Goal: Information Seeking & Learning: Check status

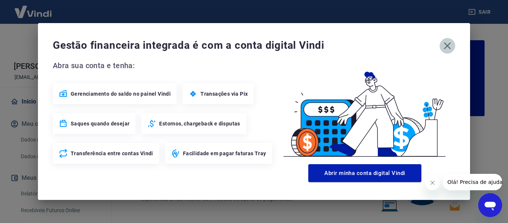
click at [451, 48] on icon "button" at bounding box center [447, 46] width 12 height 12
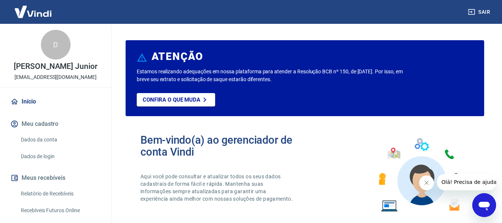
click at [424, 181] on icon "Fechar mensagem da empresa" at bounding box center [427, 183] width 6 height 6
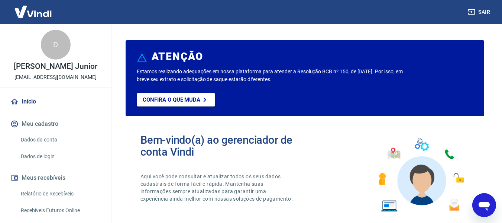
drag, startPoint x: 60, startPoint y: 190, endPoint x: 105, endPoint y: 161, distance: 53.7
click at [60, 190] on link "Relatório de Recebíveis" at bounding box center [60, 193] width 84 height 15
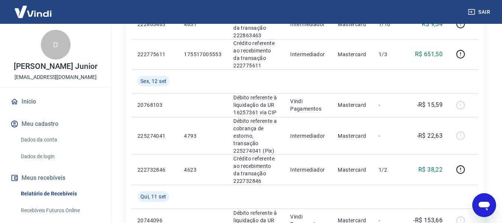
scroll to position [558, 0]
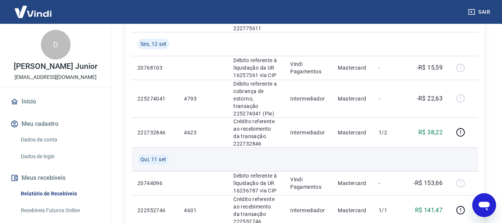
click at [392, 148] on td at bounding box center [390, 159] width 34 height 24
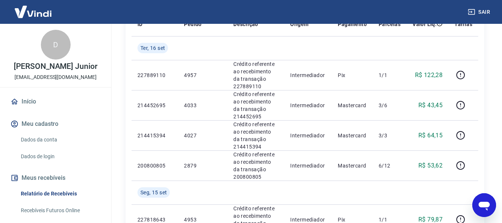
scroll to position [0, 0]
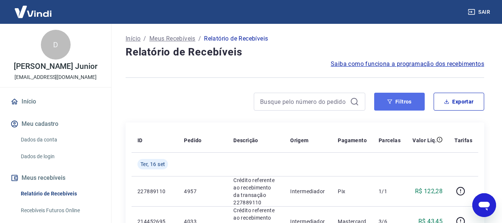
click at [386, 101] on button "Filtros" at bounding box center [399, 102] width 51 height 18
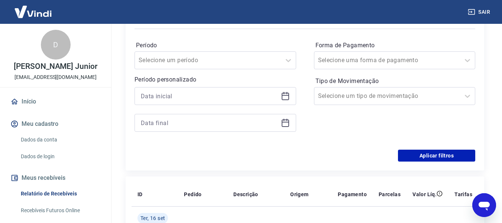
scroll to position [112, 0]
click at [287, 97] on icon at bounding box center [285, 95] width 9 height 9
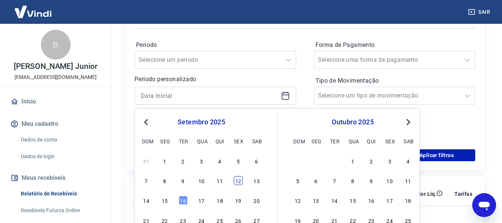
click at [234, 181] on div "12" at bounding box center [238, 180] width 9 height 9
type input "[DATE]"
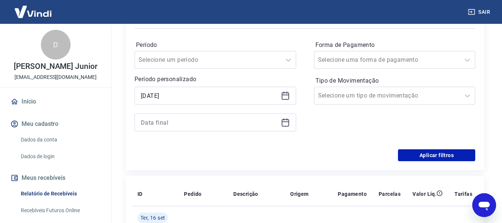
click at [283, 124] on icon at bounding box center [285, 122] width 9 height 9
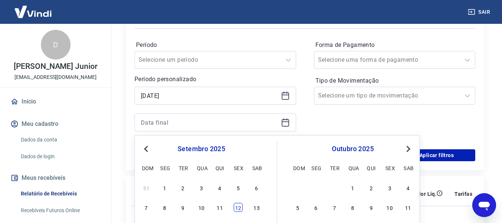
click at [236, 206] on div "12" at bounding box center [238, 207] width 9 height 9
type input "[DATE]"
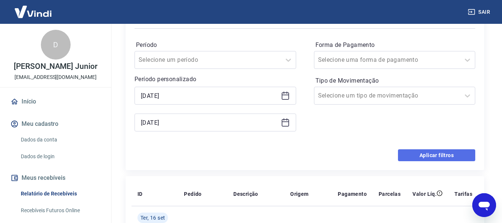
click at [412, 154] on button "Aplicar filtros" at bounding box center [436, 155] width 77 height 12
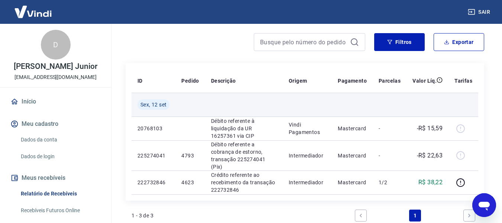
scroll to position [73, 0]
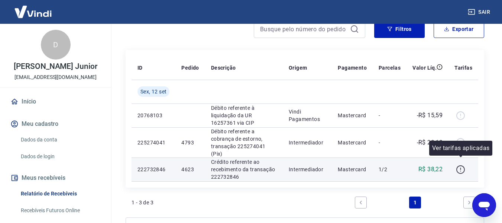
click at [461, 165] on icon "button" at bounding box center [460, 169] width 9 height 9
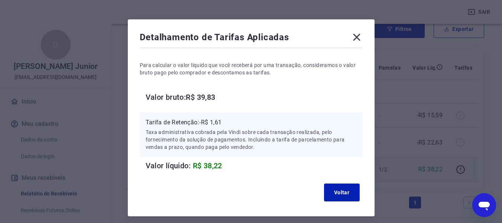
scroll to position [0, 0]
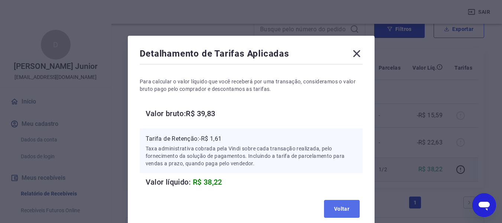
click at [336, 208] on button "Voltar" at bounding box center [342, 209] width 36 height 18
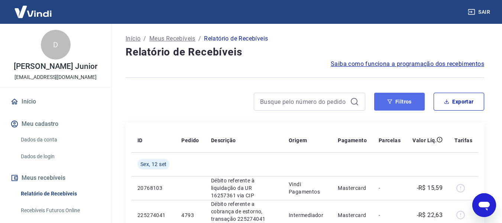
click at [407, 100] on button "Filtros" at bounding box center [399, 102] width 51 height 18
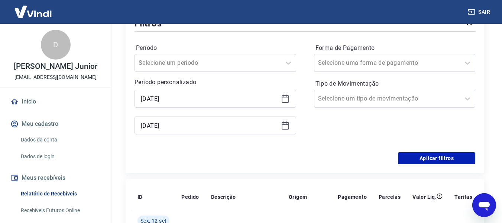
scroll to position [112, 0]
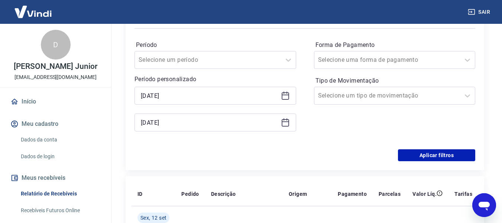
click at [282, 96] on icon at bounding box center [285, 95] width 7 height 7
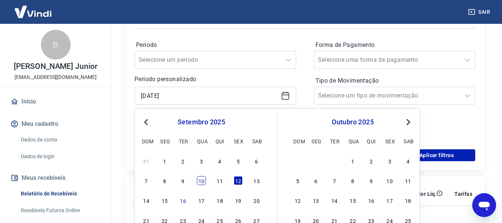
click at [203, 180] on div "10" at bounding box center [201, 180] width 9 height 9
type input "[DATE]"
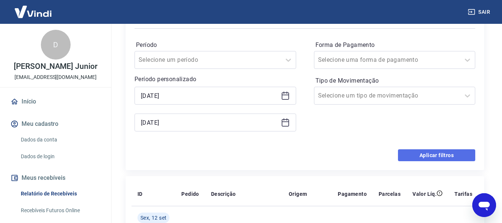
click at [449, 156] on button "Aplicar filtros" at bounding box center [436, 155] width 77 height 12
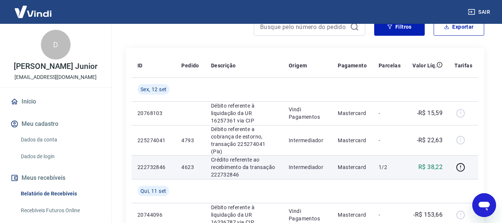
scroll to position [37, 0]
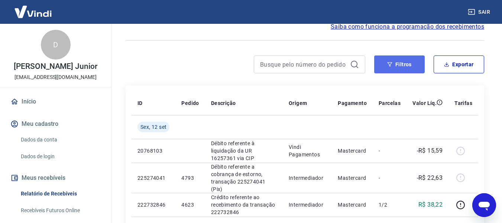
click at [399, 64] on button "Filtros" at bounding box center [399, 64] width 51 height 18
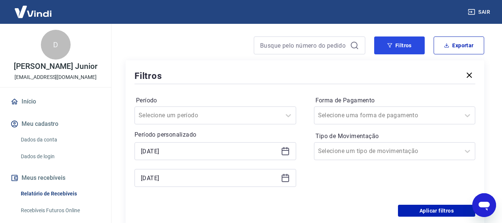
scroll to position [74, 0]
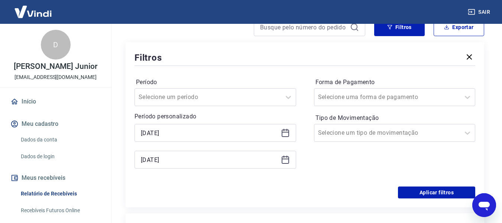
click at [289, 130] on icon at bounding box center [285, 132] width 9 height 9
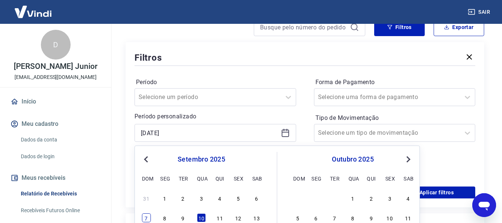
click at [146, 216] on div "7" at bounding box center [146, 217] width 9 height 9
type input "[DATE]"
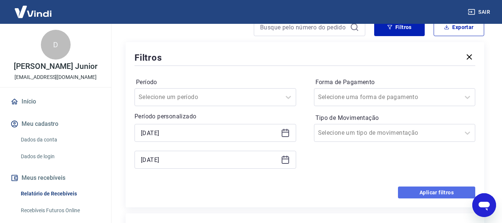
click at [429, 190] on button "Aplicar filtros" at bounding box center [436, 192] width 77 height 12
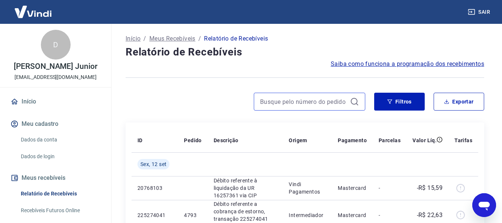
click at [306, 102] on input at bounding box center [303, 101] width 87 height 11
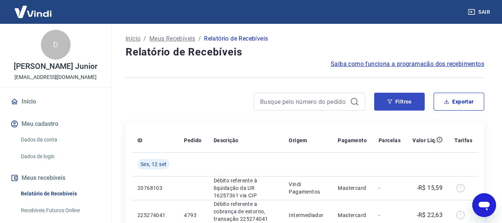
drag, startPoint x: 403, startPoint y: 103, endPoint x: 285, endPoint y: 103, distance: 118.3
click at [403, 103] on button "Filtros" at bounding box center [399, 102] width 51 height 18
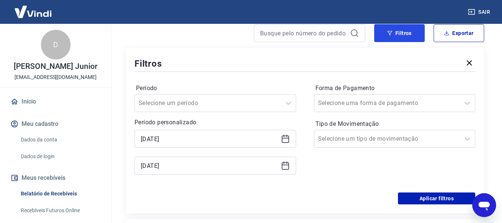
scroll to position [74, 0]
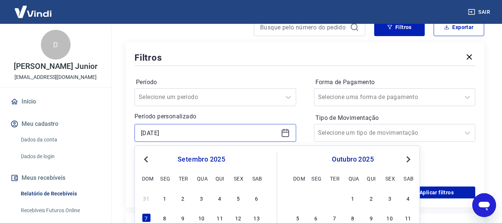
click at [245, 131] on input "[DATE]" at bounding box center [209, 132] width 137 height 11
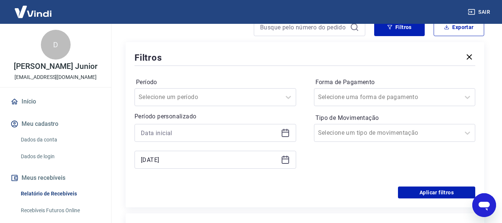
click at [309, 128] on div "Período Selecione um período Período personalizado [DATE] Forma de Pagamento Se…" at bounding box center [305, 126] width 341 height 119
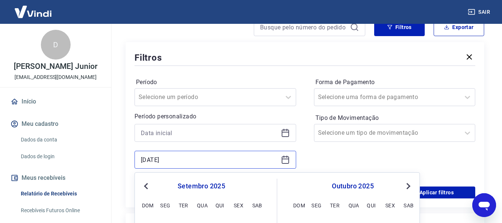
drag, startPoint x: 234, startPoint y: 155, endPoint x: 139, endPoint y: 158, distance: 94.9
click at [139, 158] on div "[DATE]" at bounding box center [216, 160] width 162 height 18
click at [363, 154] on div "Forma de Pagamento Selecione uma forma de pagamento Tipo de Movimentação Seleci…" at bounding box center [395, 126] width 162 height 101
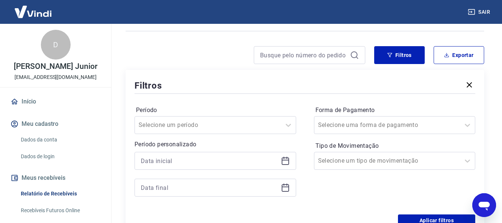
scroll to position [0, 0]
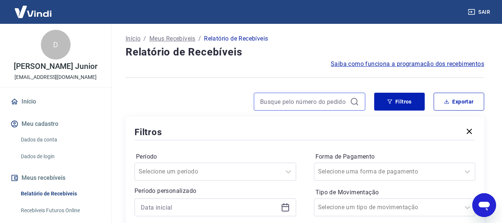
click at [321, 100] on input at bounding box center [303, 101] width 87 height 11
type input "4793"
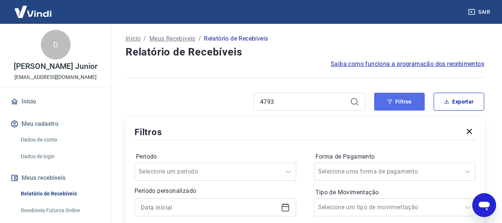
click at [396, 96] on button "Filtros" at bounding box center [399, 102] width 51 height 18
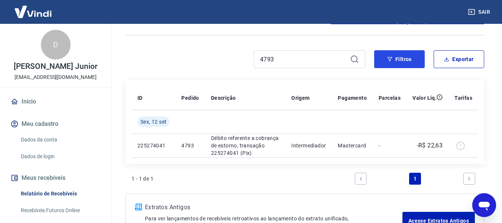
scroll to position [25, 0]
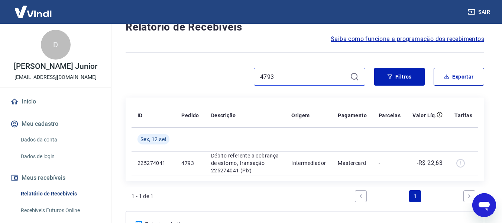
drag, startPoint x: 298, startPoint y: 81, endPoint x: 226, endPoint y: 83, distance: 72.1
click at [226, 83] on div "4793" at bounding box center [246, 77] width 240 height 18
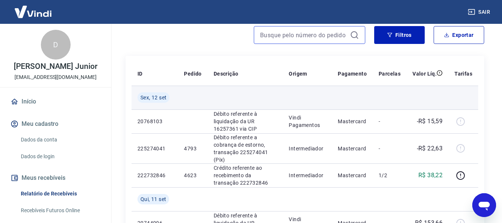
scroll to position [74, 0]
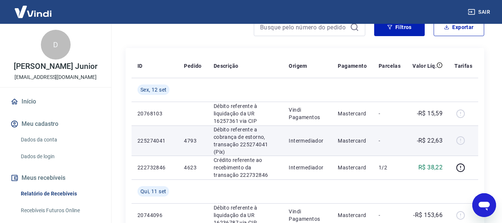
click at [196, 140] on td "4793" at bounding box center [192, 140] width 29 height 30
drag, startPoint x: 215, startPoint y: 128, endPoint x: 229, endPoint y: 152, distance: 27.7
click at [229, 152] on p "Débito referente a cobrança de estorno, transação 225274041 (Pix)" at bounding box center [246, 141] width 64 height 30
copy p "Débito referente a cobrança de estorno, transação 225274041 (Pix)"
